Goal: Information Seeking & Learning: Learn about a topic

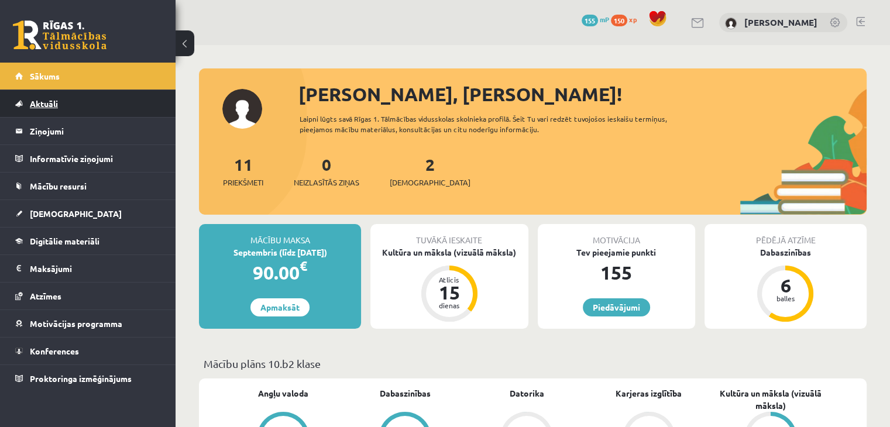
click at [93, 106] on link "Aktuāli" at bounding box center [88, 103] width 146 height 27
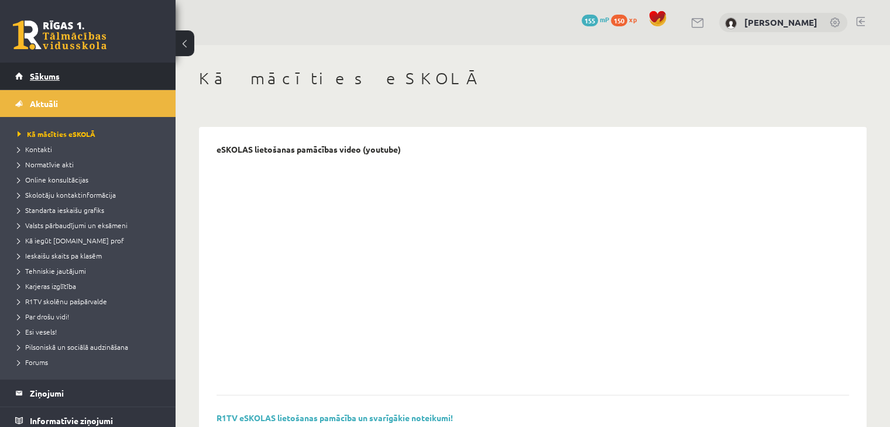
click at [89, 80] on link "Sākums" at bounding box center [88, 76] width 146 height 27
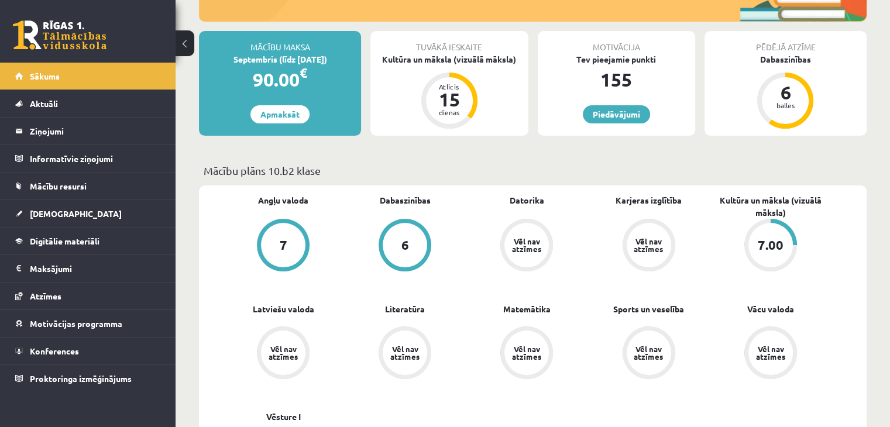
scroll to position [194, 0]
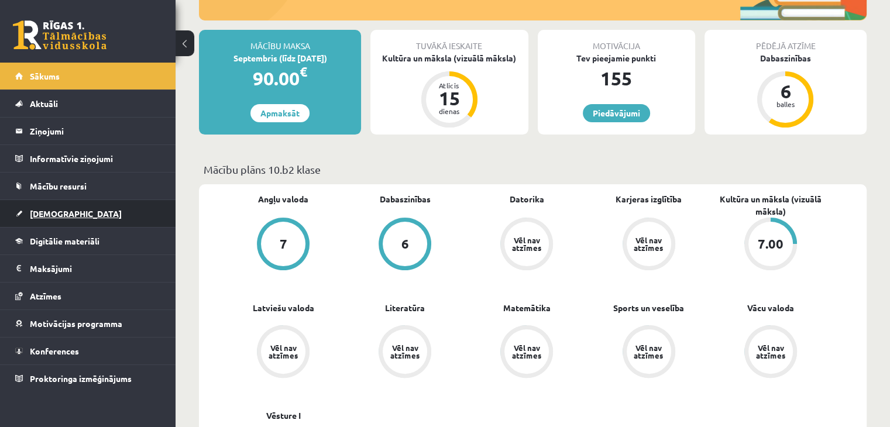
click at [112, 221] on link "[DEMOGRAPHIC_DATA]" at bounding box center [88, 213] width 146 height 27
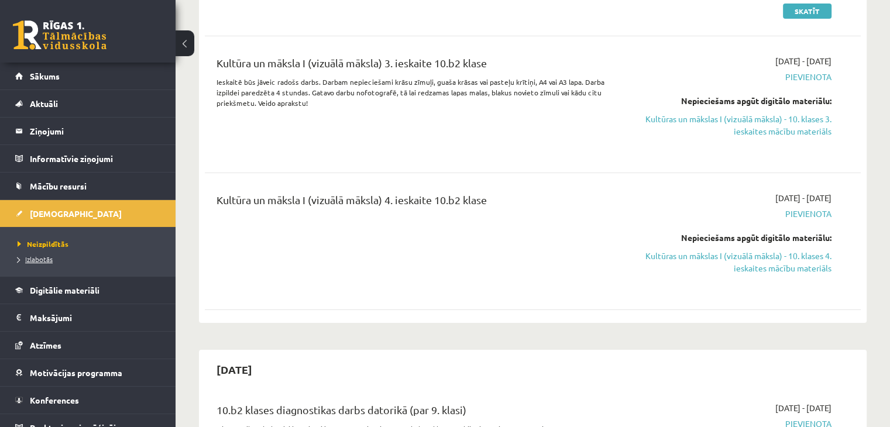
click at [39, 257] on span "Izlabotās" at bounding box center [35, 259] width 35 height 9
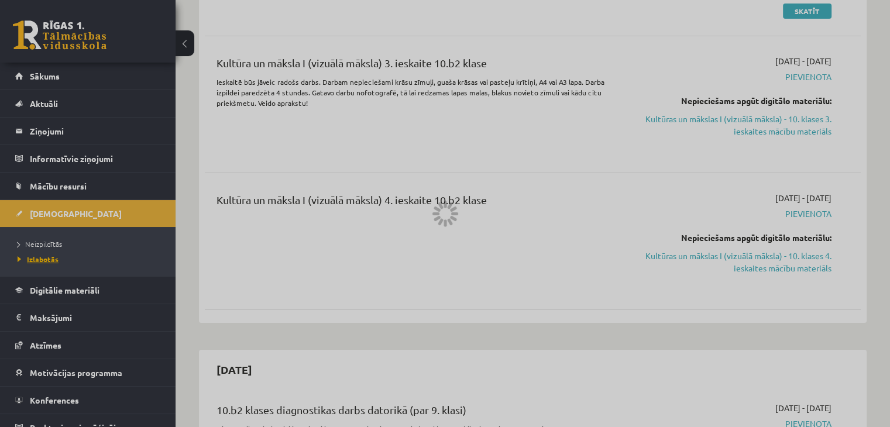
scroll to position [3, 0]
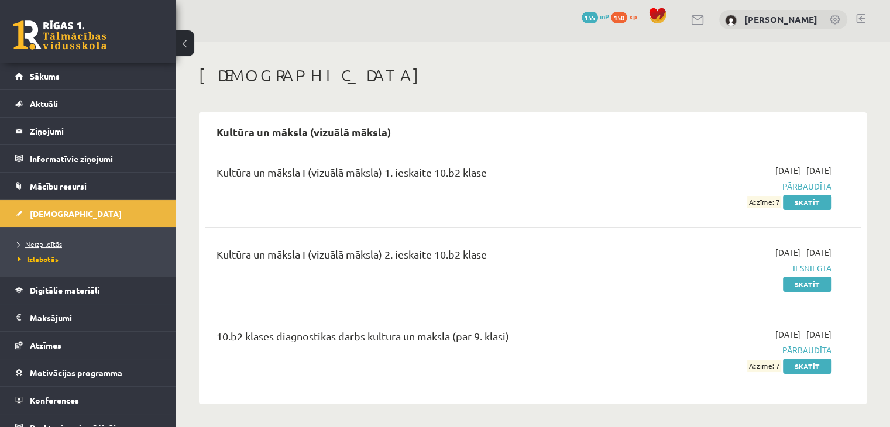
click at [53, 239] on link "Neizpildītās" at bounding box center [91, 244] width 146 height 11
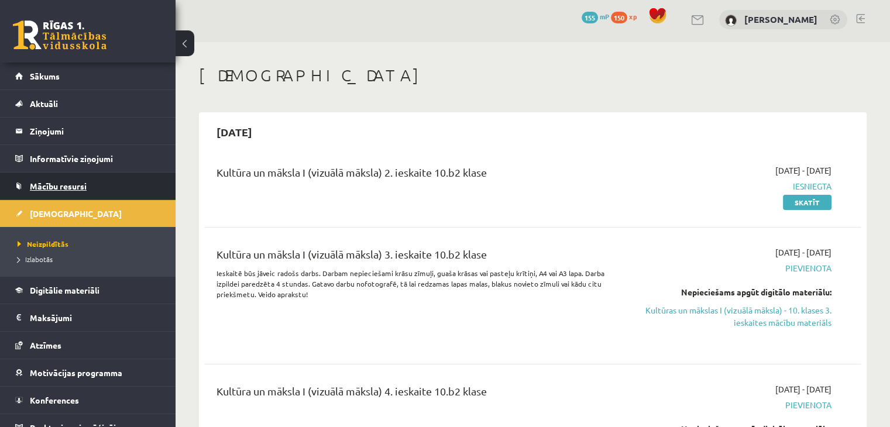
click at [68, 190] on link "Mācību resursi" at bounding box center [88, 186] width 146 height 27
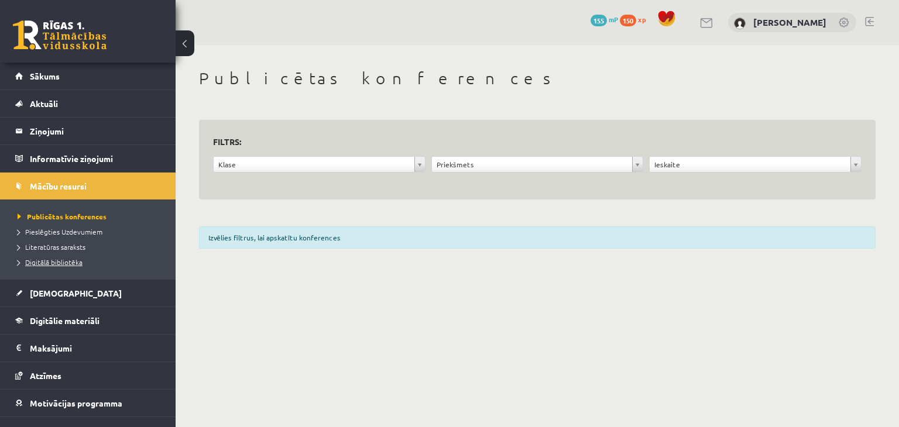
click at [65, 263] on span "Digitālā bibliotēka" at bounding box center [50, 261] width 65 height 9
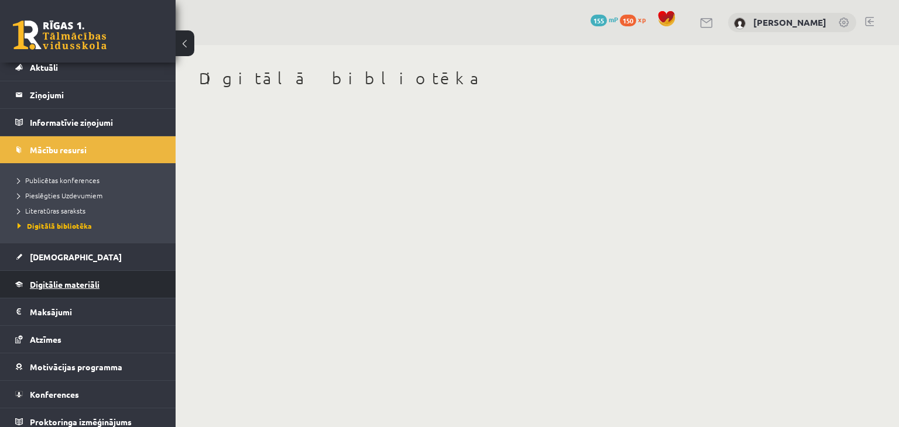
click at [86, 286] on span "Digitālie materiāli" at bounding box center [65, 284] width 70 height 11
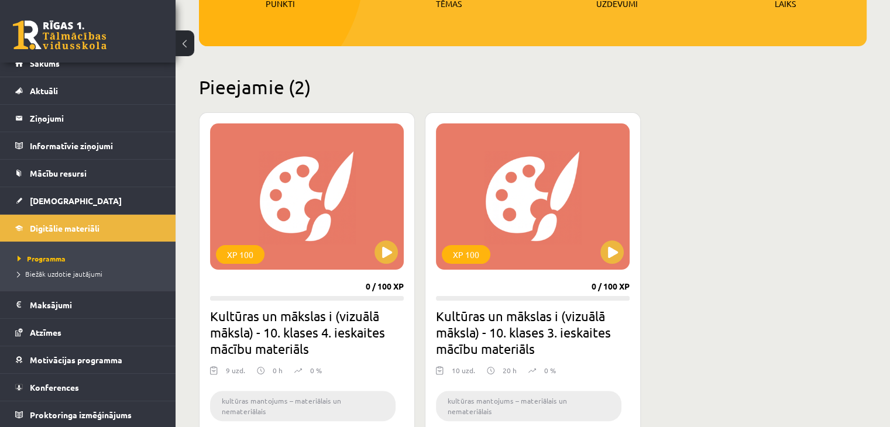
scroll to position [220, 0]
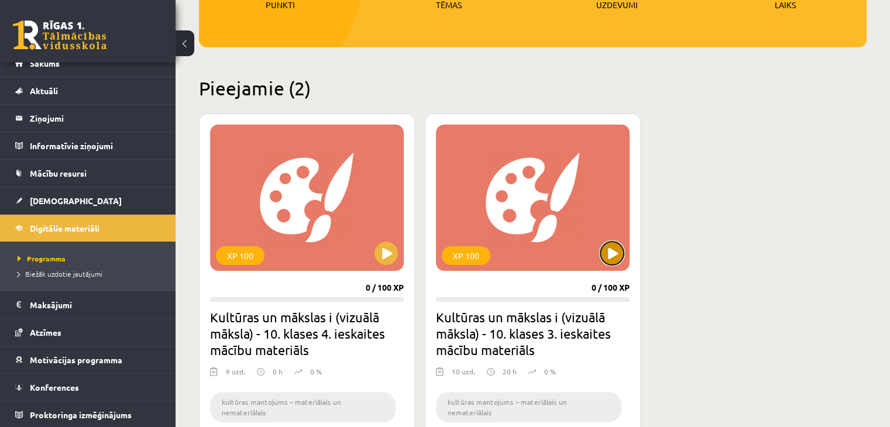
click at [609, 242] on button at bounding box center [611, 253] width 23 height 23
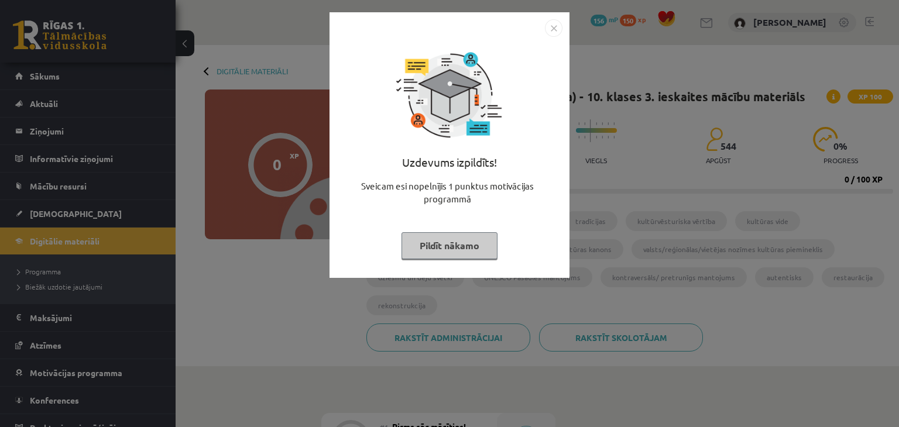
click at [468, 242] on button "Pildīt nākamo" at bounding box center [449, 245] width 96 height 27
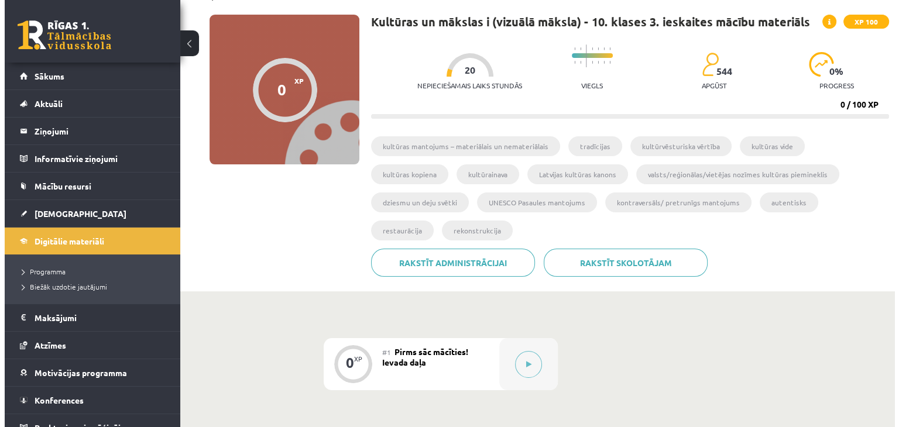
scroll to position [76, 0]
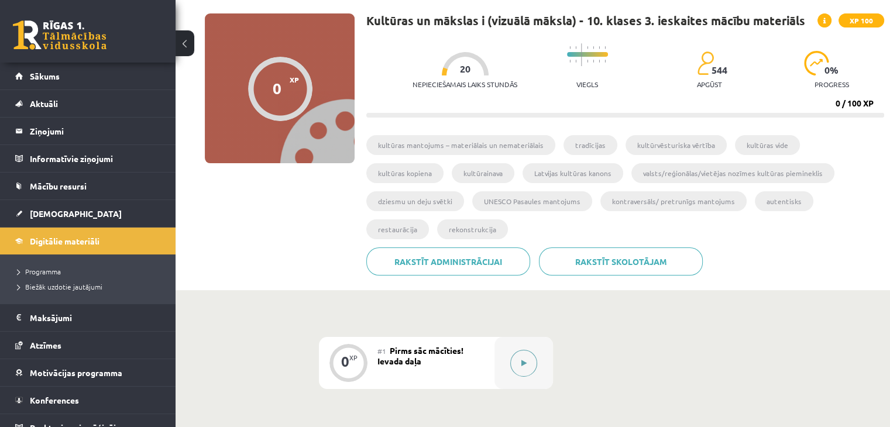
click at [531, 350] on button at bounding box center [523, 363] width 27 height 27
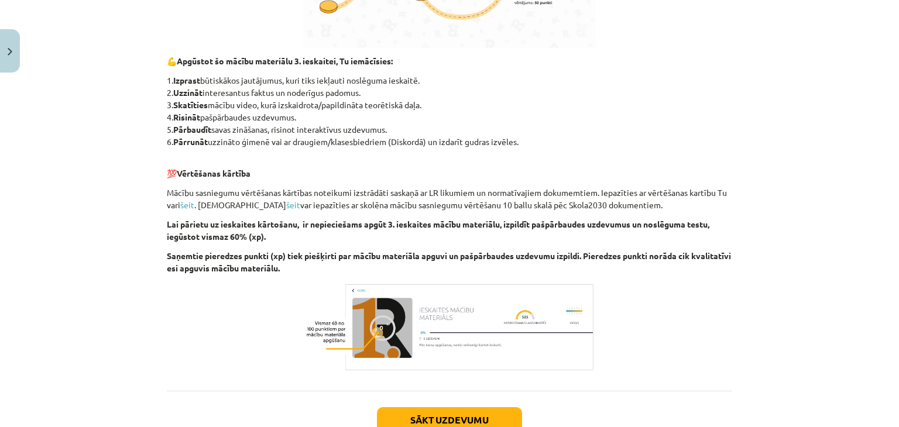
scroll to position [592, 0]
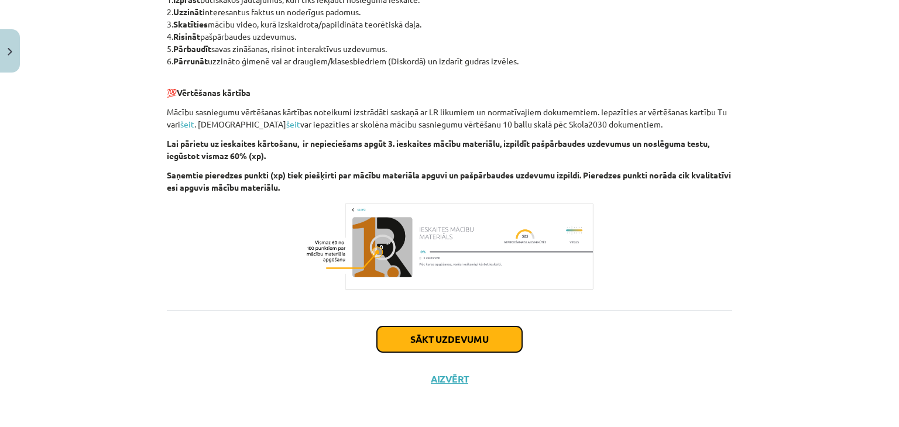
click at [416, 338] on button "Sākt uzdevumu" at bounding box center [449, 340] width 145 height 26
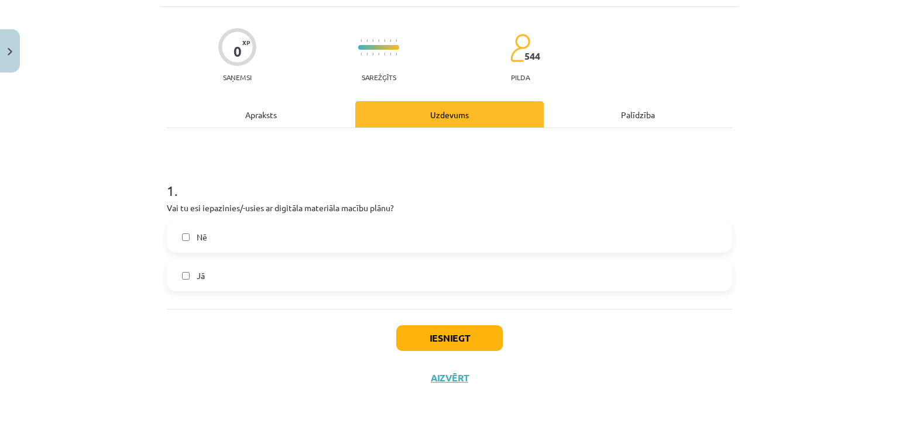
scroll to position [29, 0]
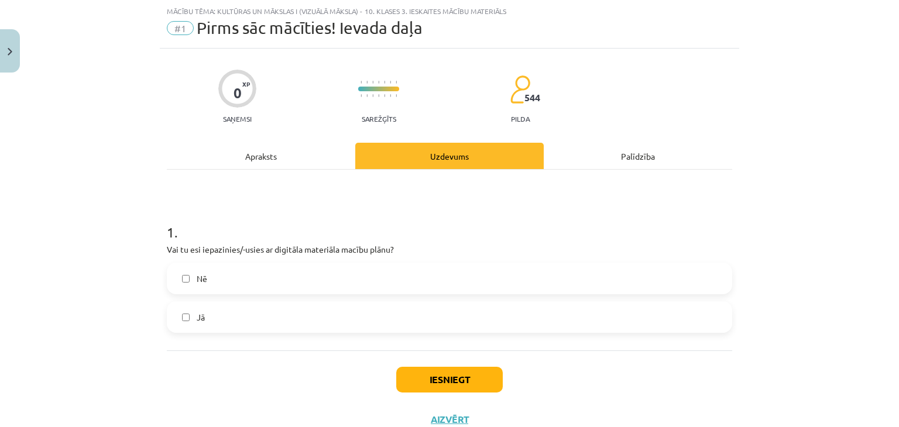
click at [466, 364] on div "Iesniegt Aizvērt" at bounding box center [449, 392] width 565 height 82
click at [445, 370] on button "Iesniegt" at bounding box center [449, 380] width 106 height 26
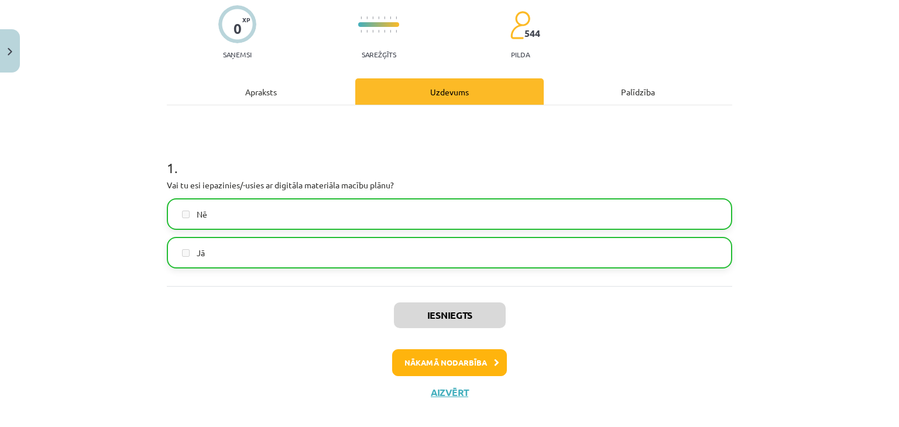
scroll to position [98, 0]
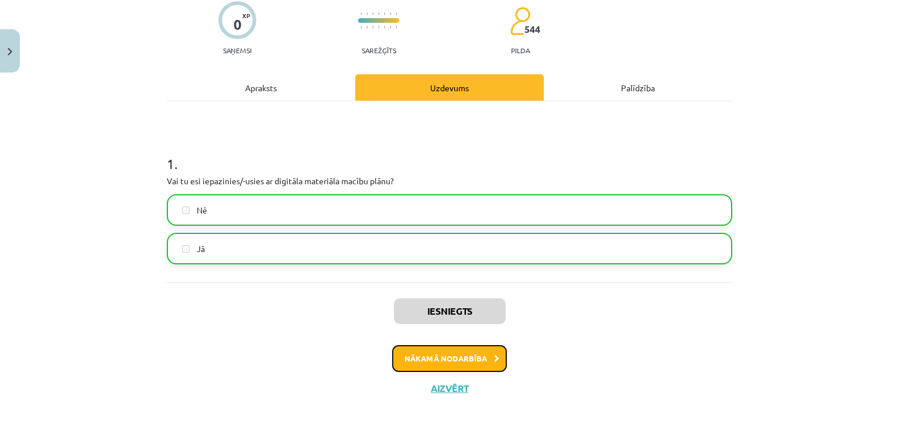
click at [437, 367] on button "Nākamā nodarbība" at bounding box center [449, 358] width 115 height 27
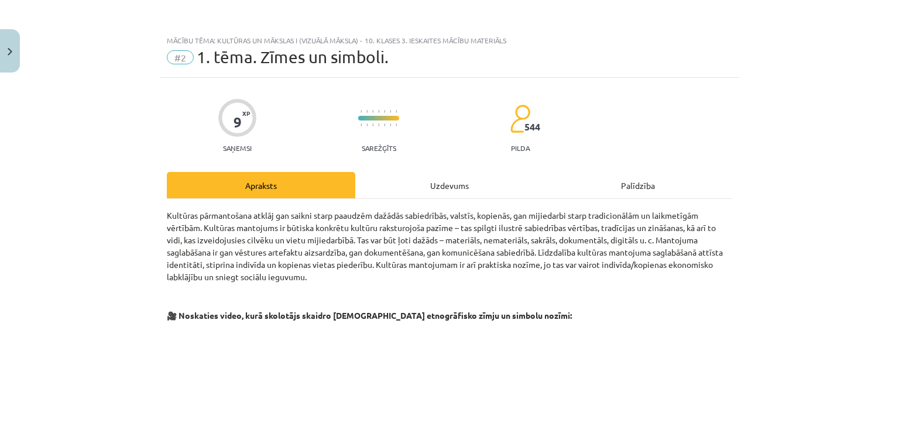
scroll to position [0, 0]
click at [436, 189] on div "Uzdevums" at bounding box center [449, 185] width 188 height 26
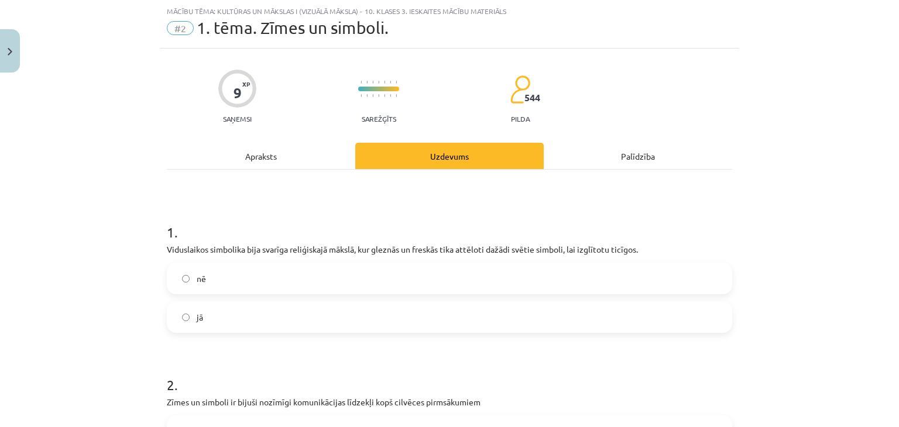
click at [260, 130] on div "9 XP Saņemsi Sarežģīts 544 pilda Apraksts Uzdevums Palīdzība 1 . Viduslaikos si…" at bounding box center [449, 397] width 579 height 696
click at [257, 143] on div "Apraksts" at bounding box center [261, 156] width 188 height 26
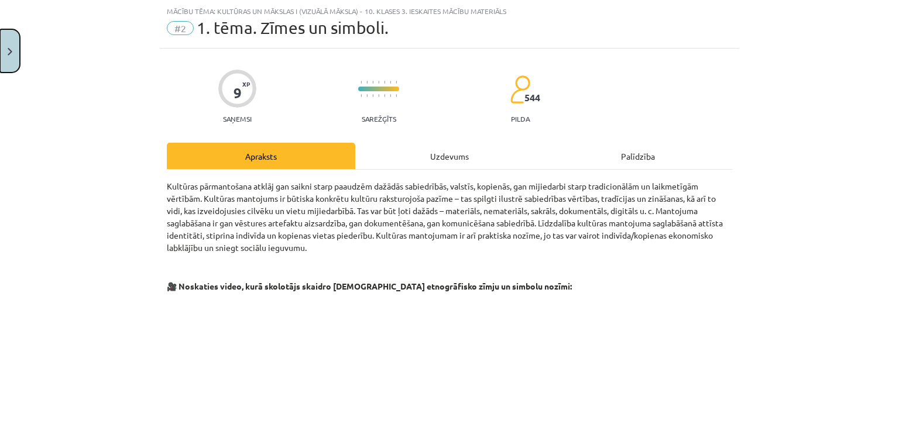
click at [10, 32] on button "Close" at bounding box center [10, 50] width 20 height 43
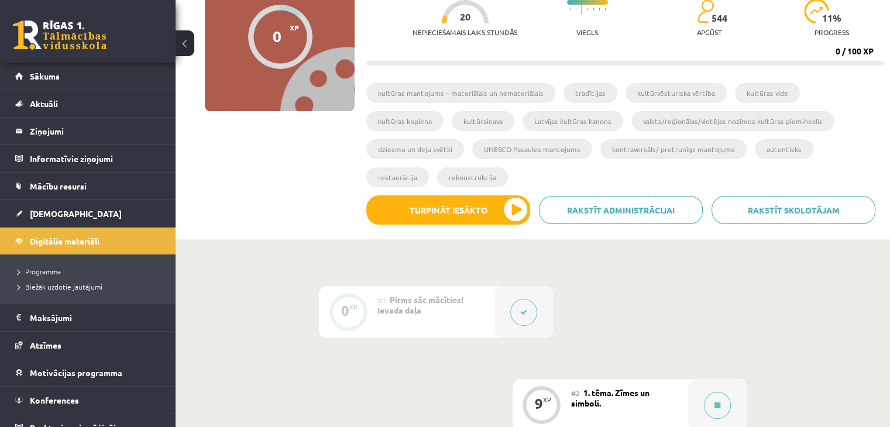
scroll to position [0, 0]
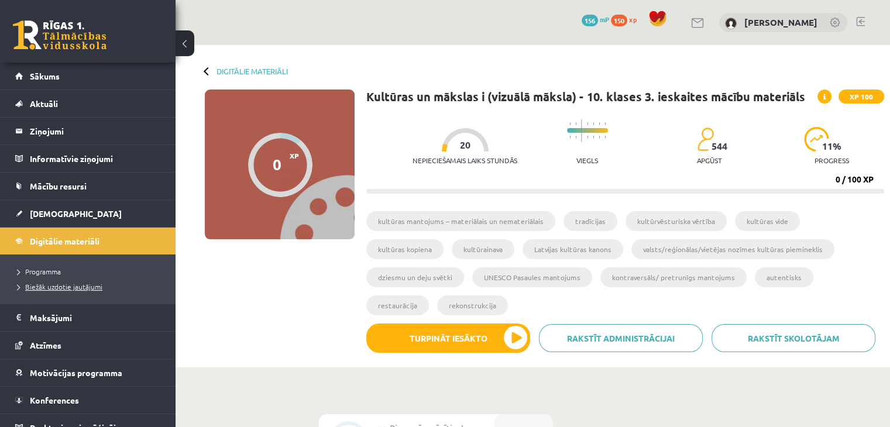
click at [50, 286] on span "Biežāk uzdotie jautājumi" at bounding box center [60, 286] width 85 height 9
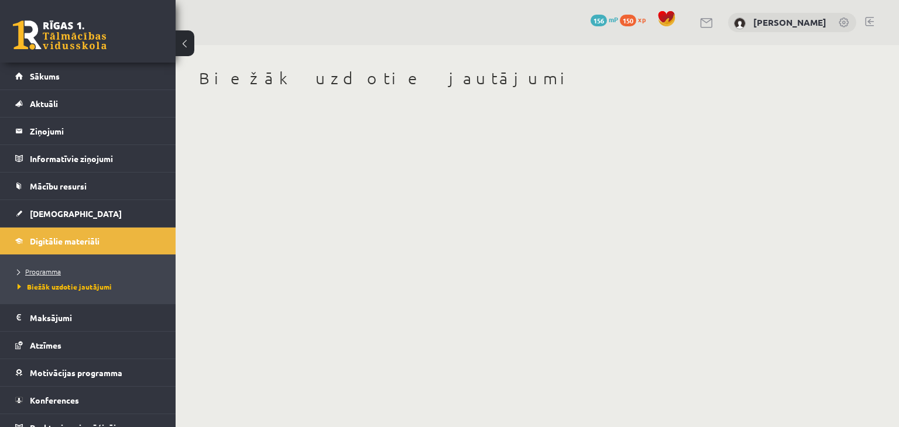
click at [43, 273] on span "Programma" at bounding box center [39, 271] width 43 height 9
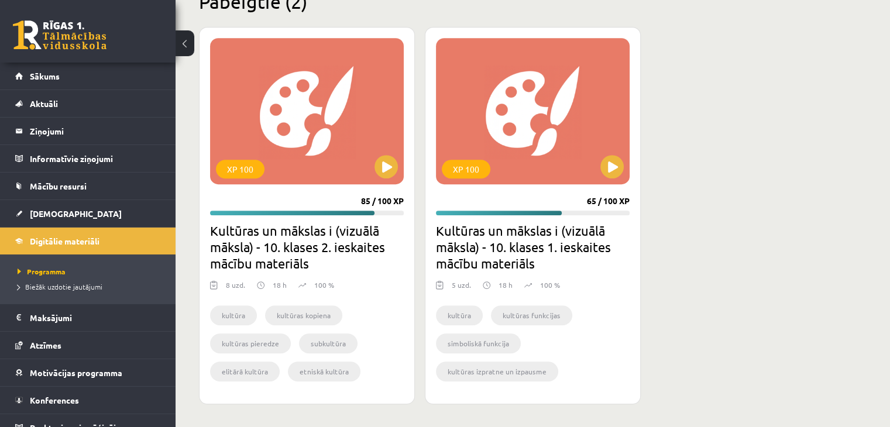
scroll to position [13, 0]
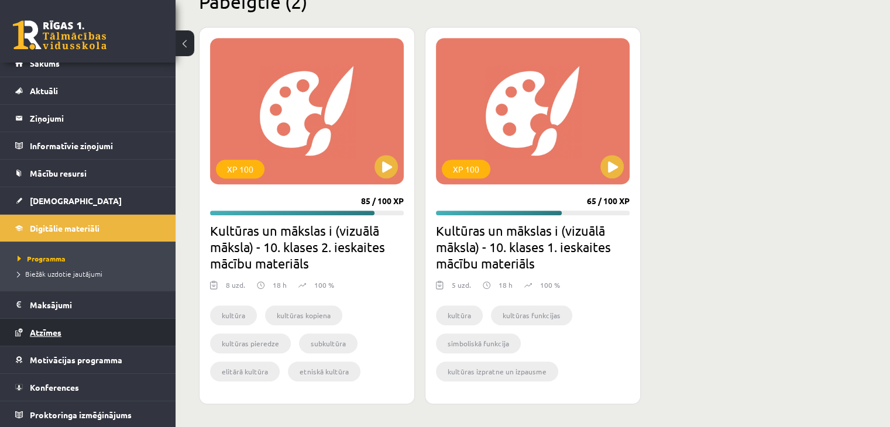
click at [57, 328] on span "Atzīmes" at bounding box center [46, 332] width 32 height 11
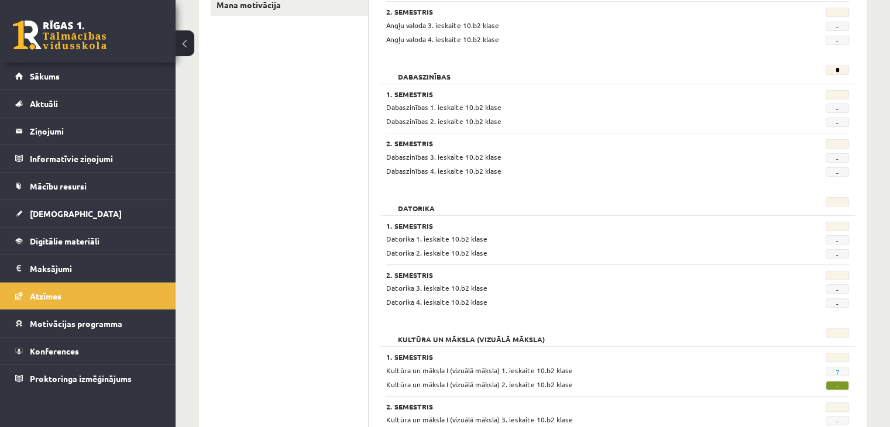
scroll to position [260, 0]
click at [40, 209] on span "[DEMOGRAPHIC_DATA]" at bounding box center [76, 213] width 92 height 11
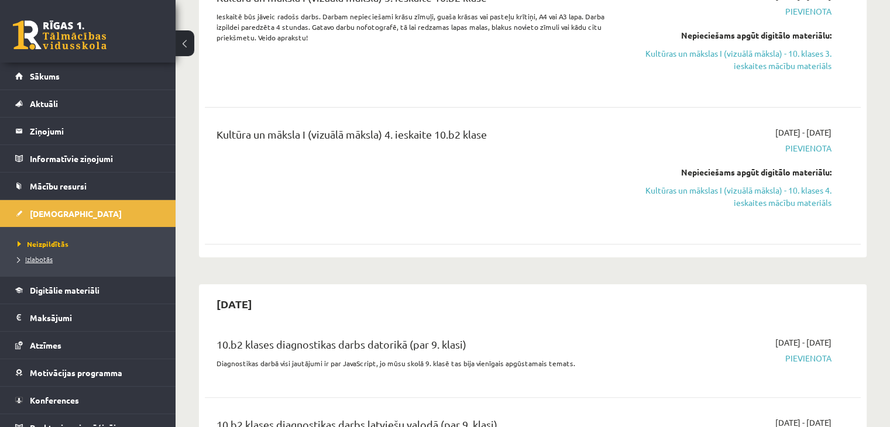
click at [39, 260] on span "Izlabotās" at bounding box center [35, 259] width 35 height 9
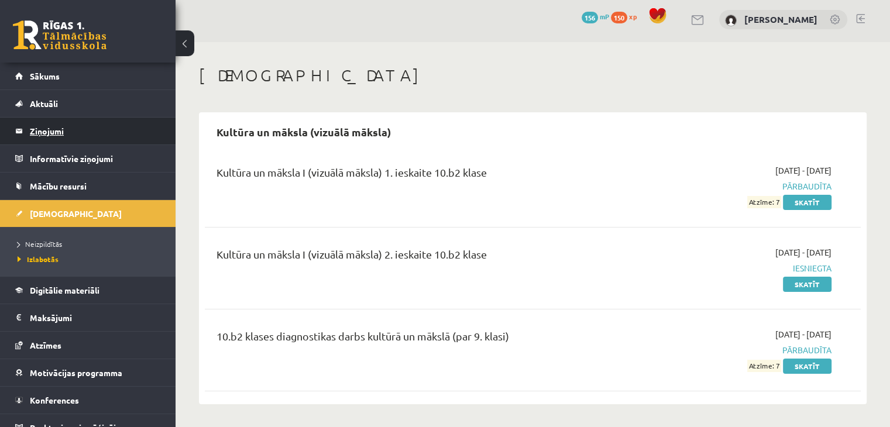
click at [44, 126] on legend "Ziņojumi 0" at bounding box center [95, 131] width 131 height 27
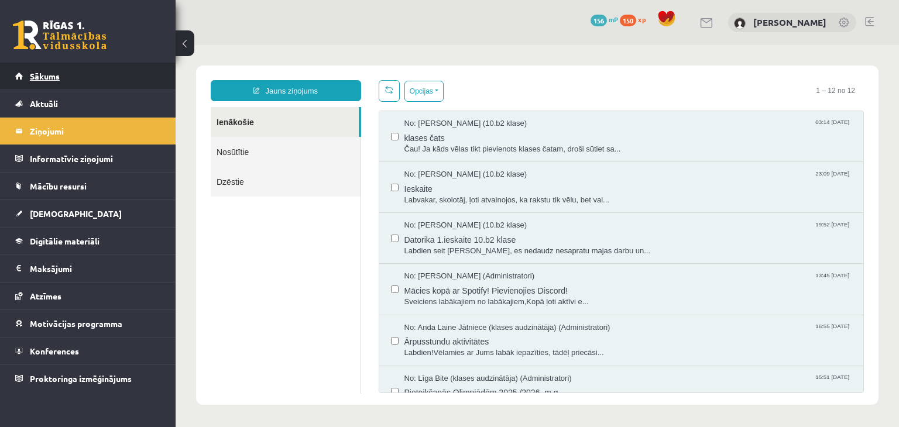
click at [54, 74] on span "Sākums" at bounding box center [45, 76] width 30 height 11
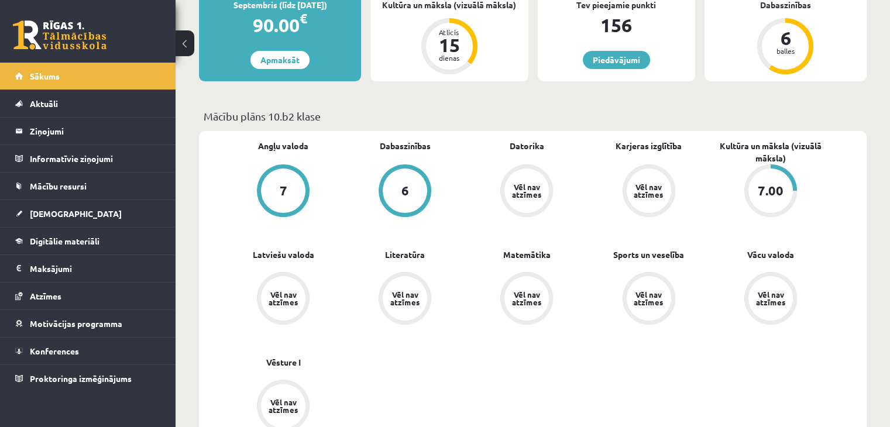
scroll to position [247, 0]
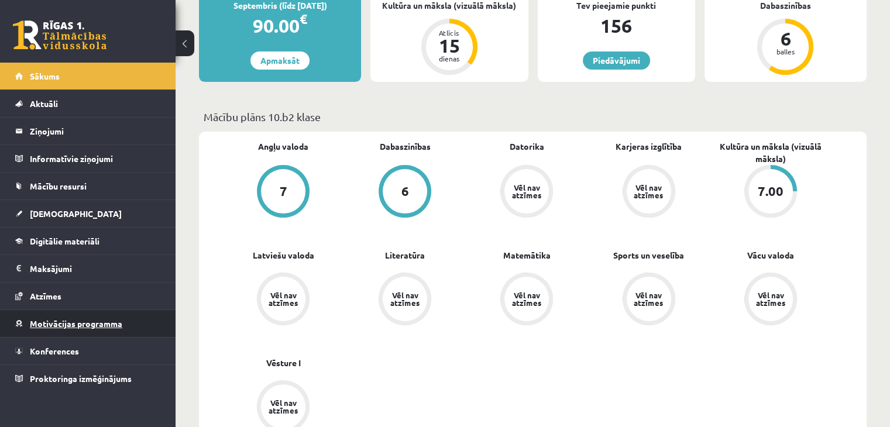
click at [112, 334] on link "Motivācijas programma" at bounding box center [88, 323] width 146 height 27
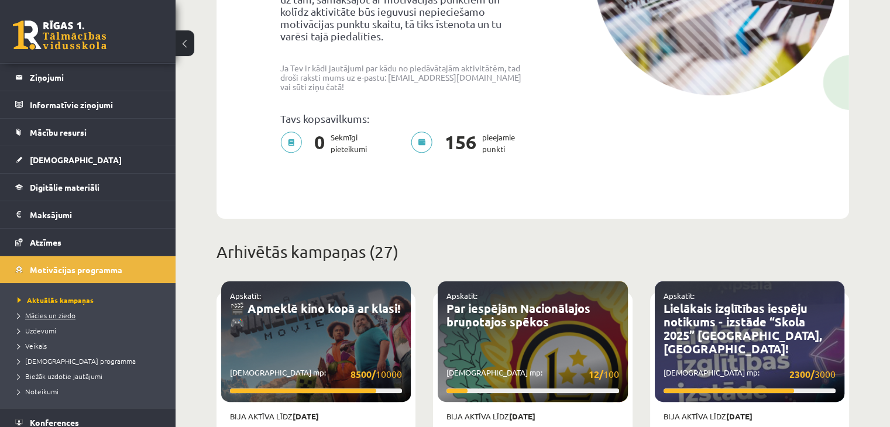
scroll to position [55, 0]
click at [34, 328] on span "Uzdevumi" at bounding box center [37, 329] width 39 height 9
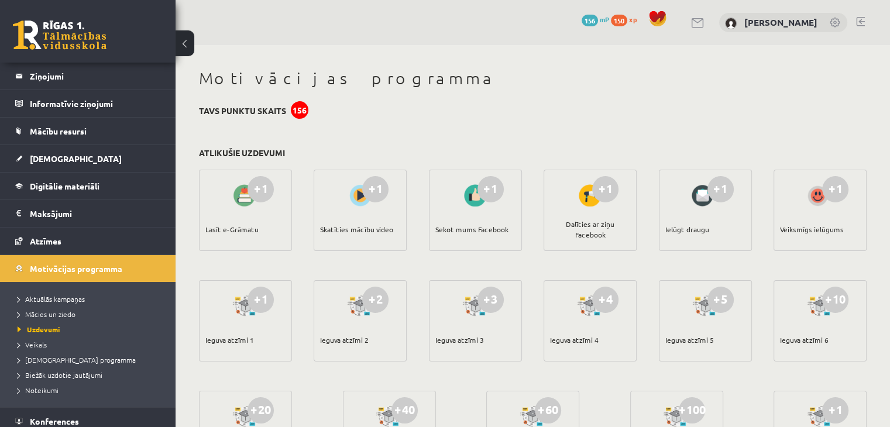
click at [705, 23] on link at bounding box center [698, 23] width 14 height 10
